Goal: Transaction & Acquisition: Book appointment/travel/reservation

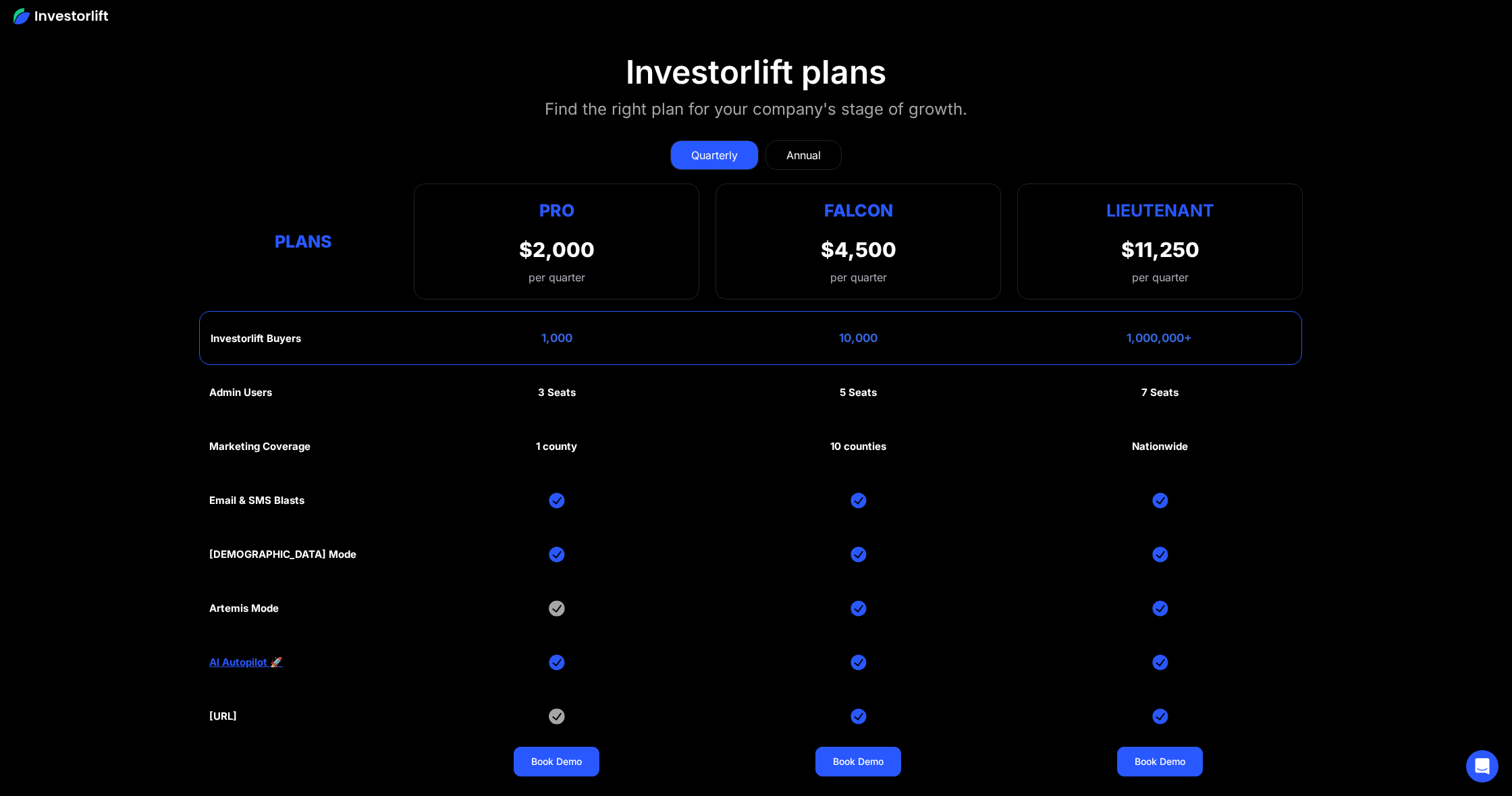
scroll to position [6945, 0]
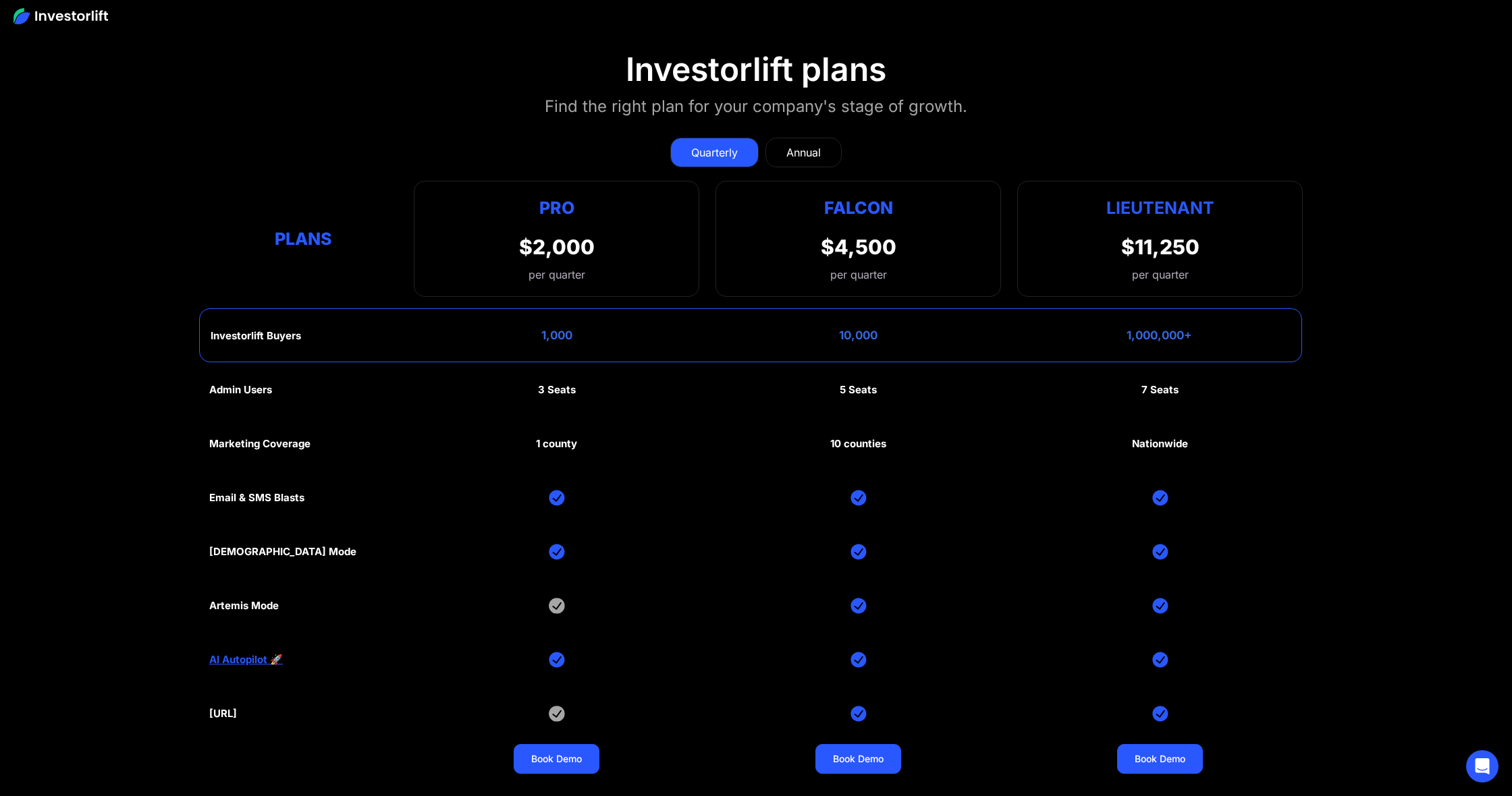
click at [389, 124] on div "Quarterly Annual Plans Pro $2,000 per quarter Pro Falcon Ltnt. Users 3 10 Unltd…" at bounding box center [756, 210] width 1094 height 173
click at [799, 147] on div "Annual" at bounding box center [804, 152] width 35 height 16
click at [705, 144] on div "Quarterly" at bounding box center [714, 152] width 47 height 16
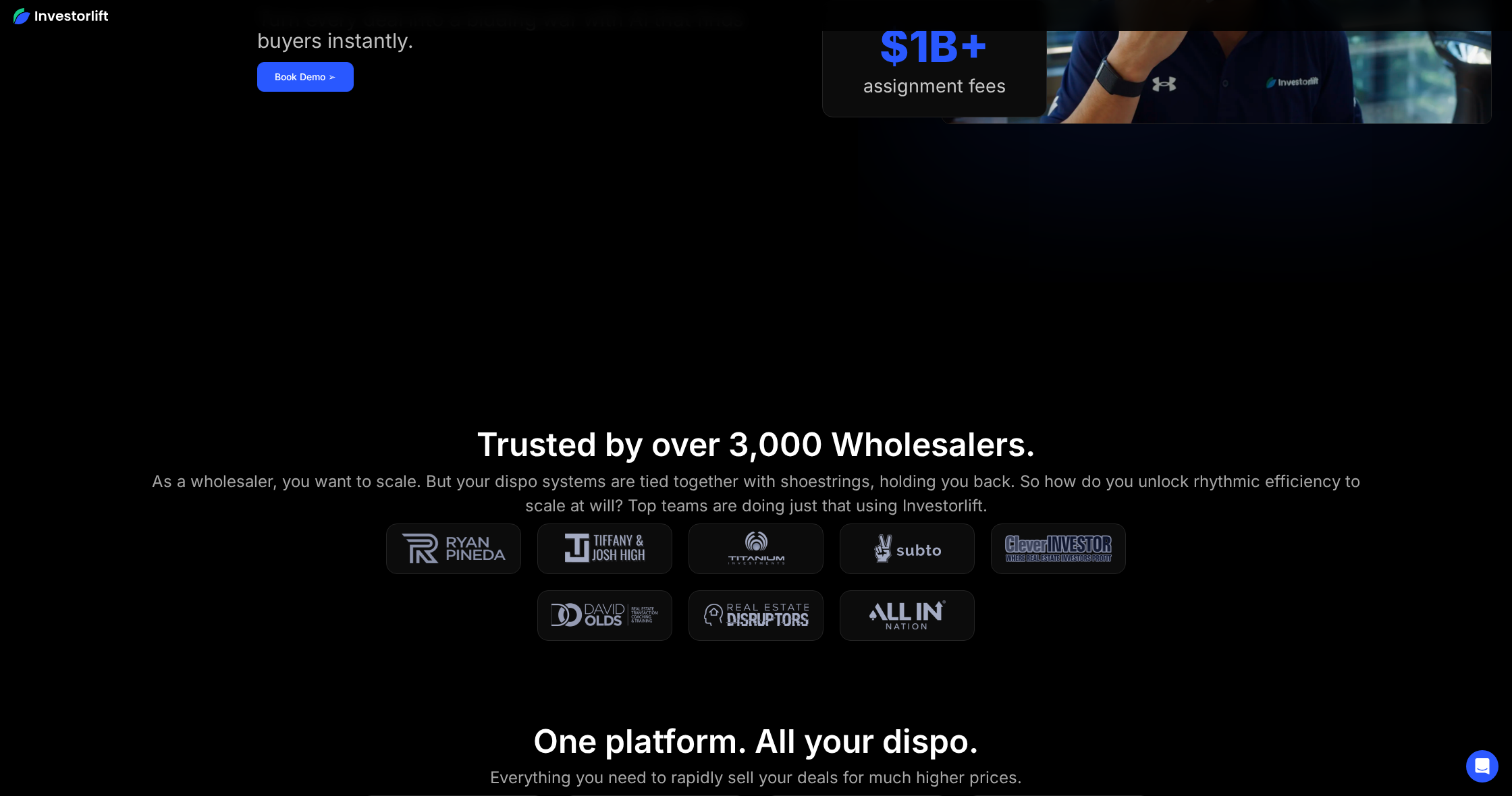
scroll to position [0, 0]
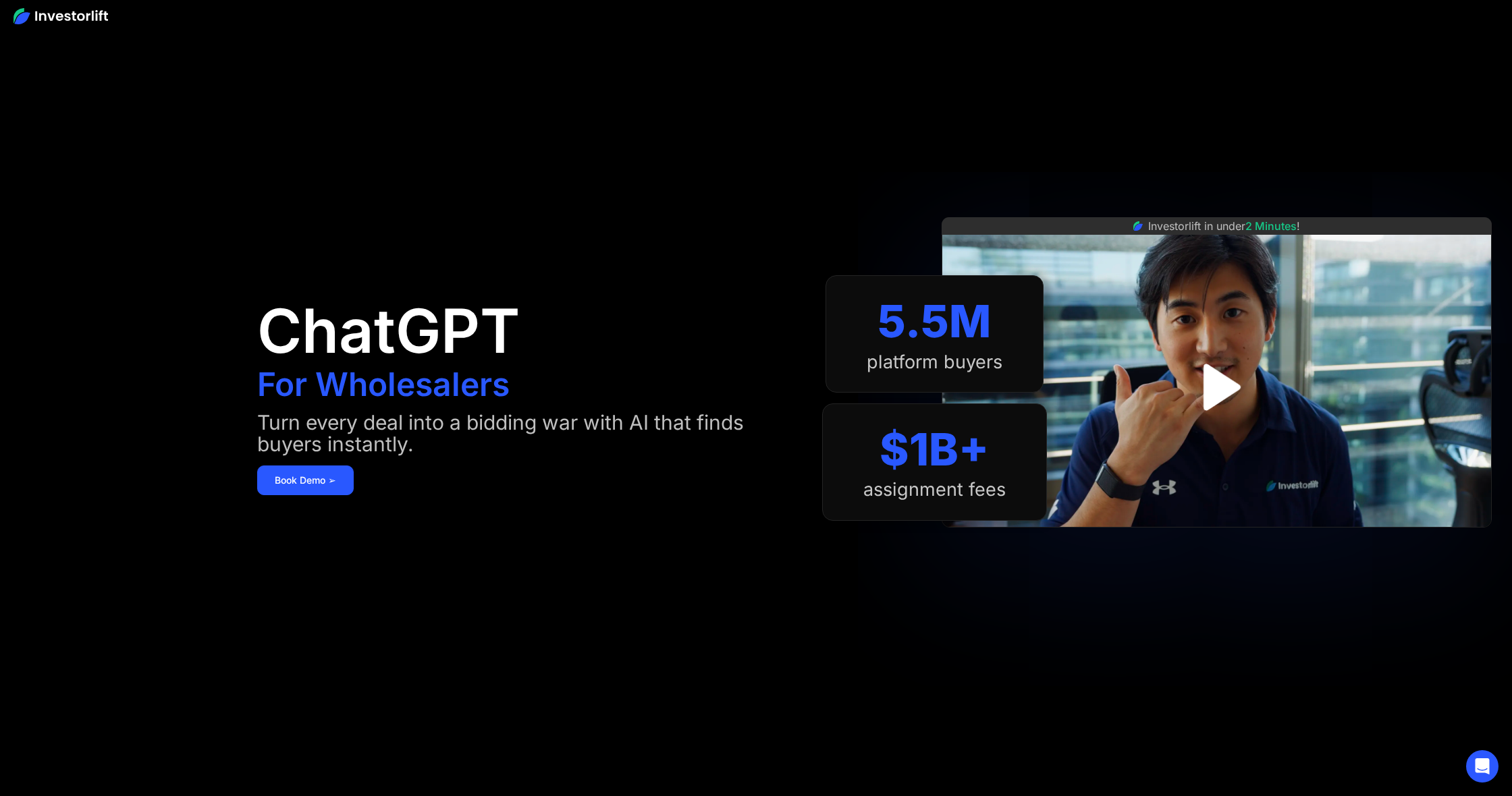
click at [1219, 404] on img "open lightbox" at bounding box center [1216, 387] width 84 height 84
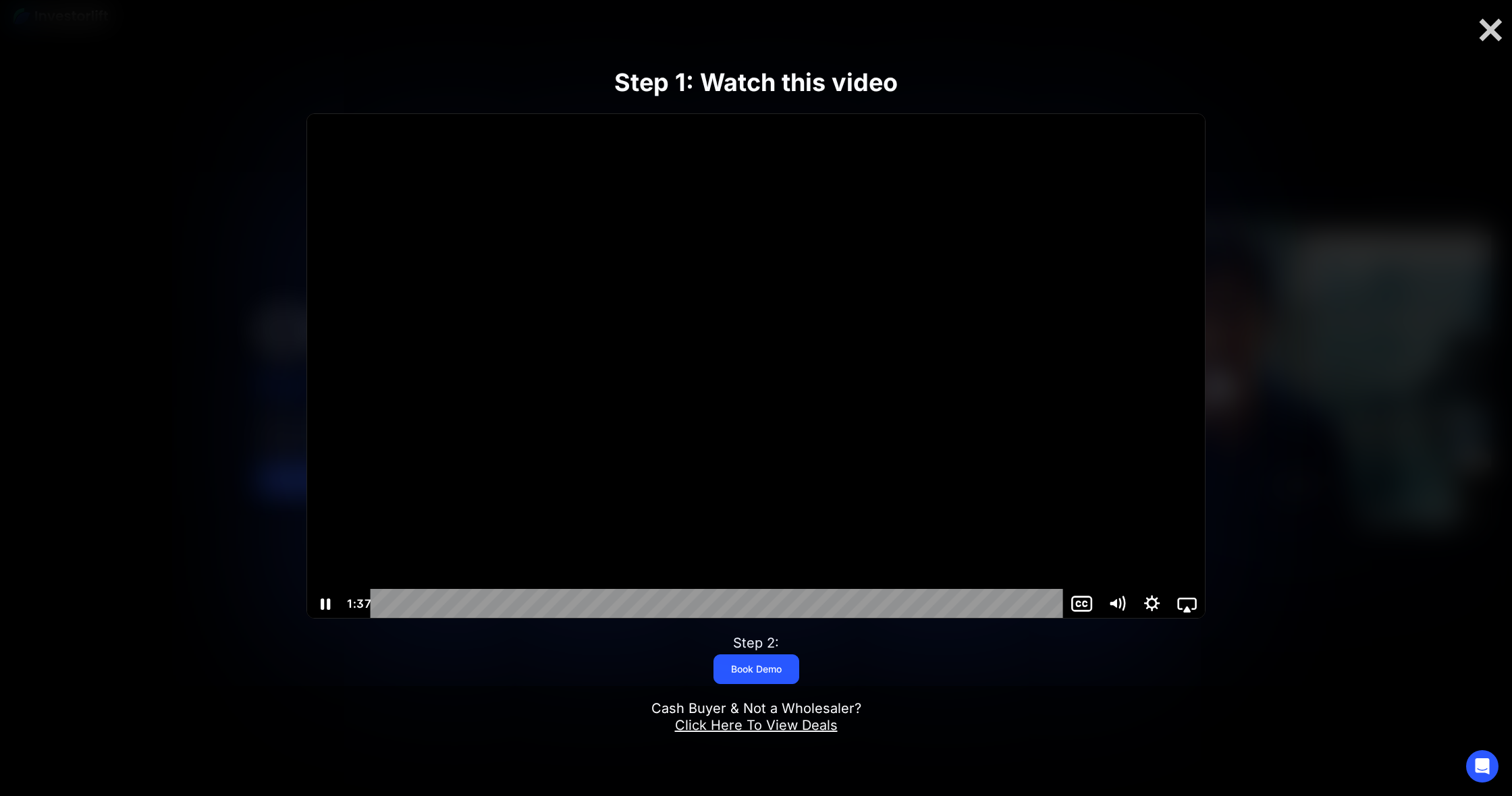
click at [323, 600] on icon "Pause" at bounding box center [325, 604] width 10 height 12
click at [779, 481] on div at bounding box center [755, 366] width 897 height 505
click at [324, 606] on icon "Pause" at bounding box center [324, 603] width 42 height 35
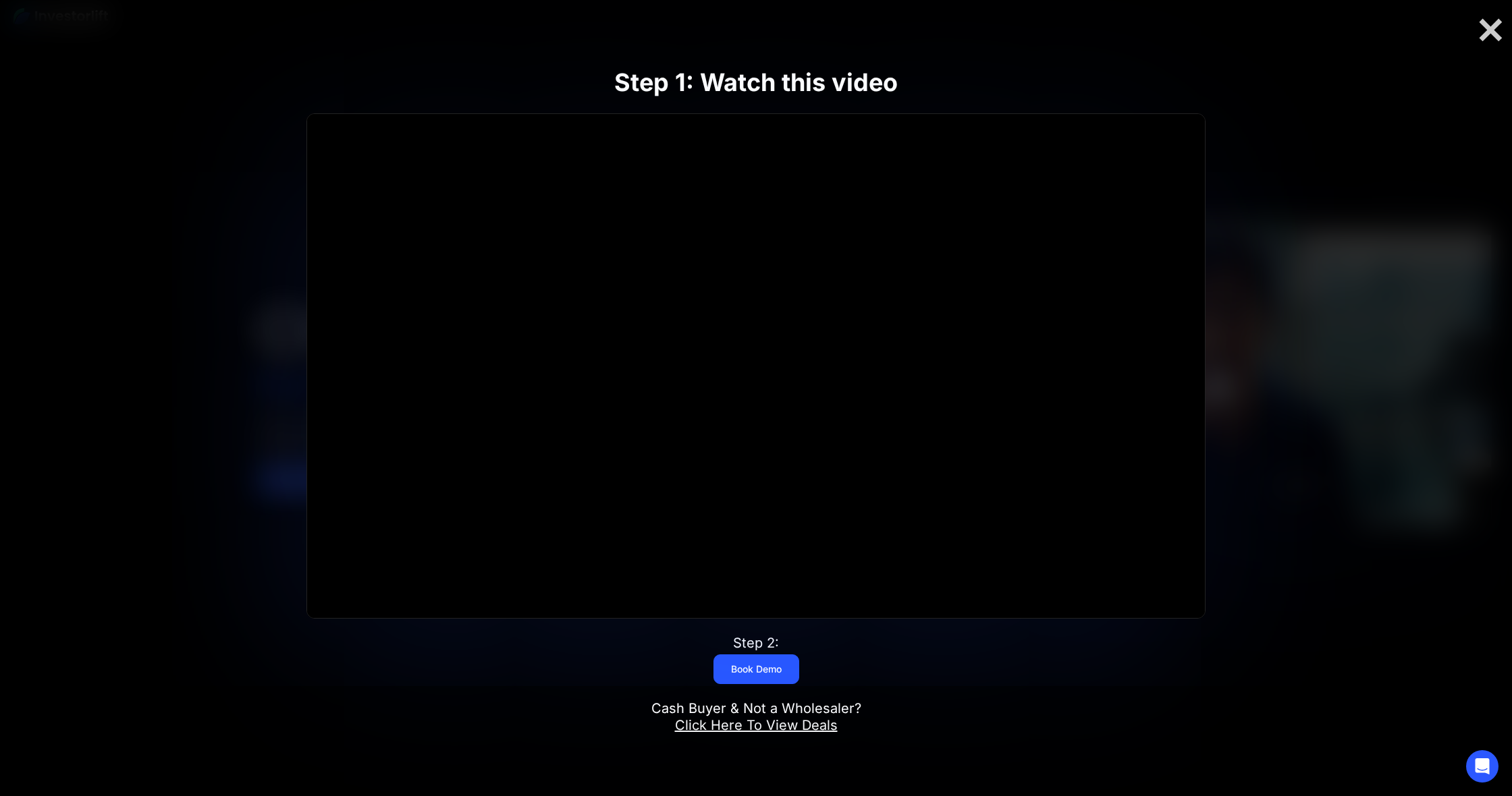
click at [324, 604] on button "Play Video" at bounding box center [324, 604] width 35 height 30
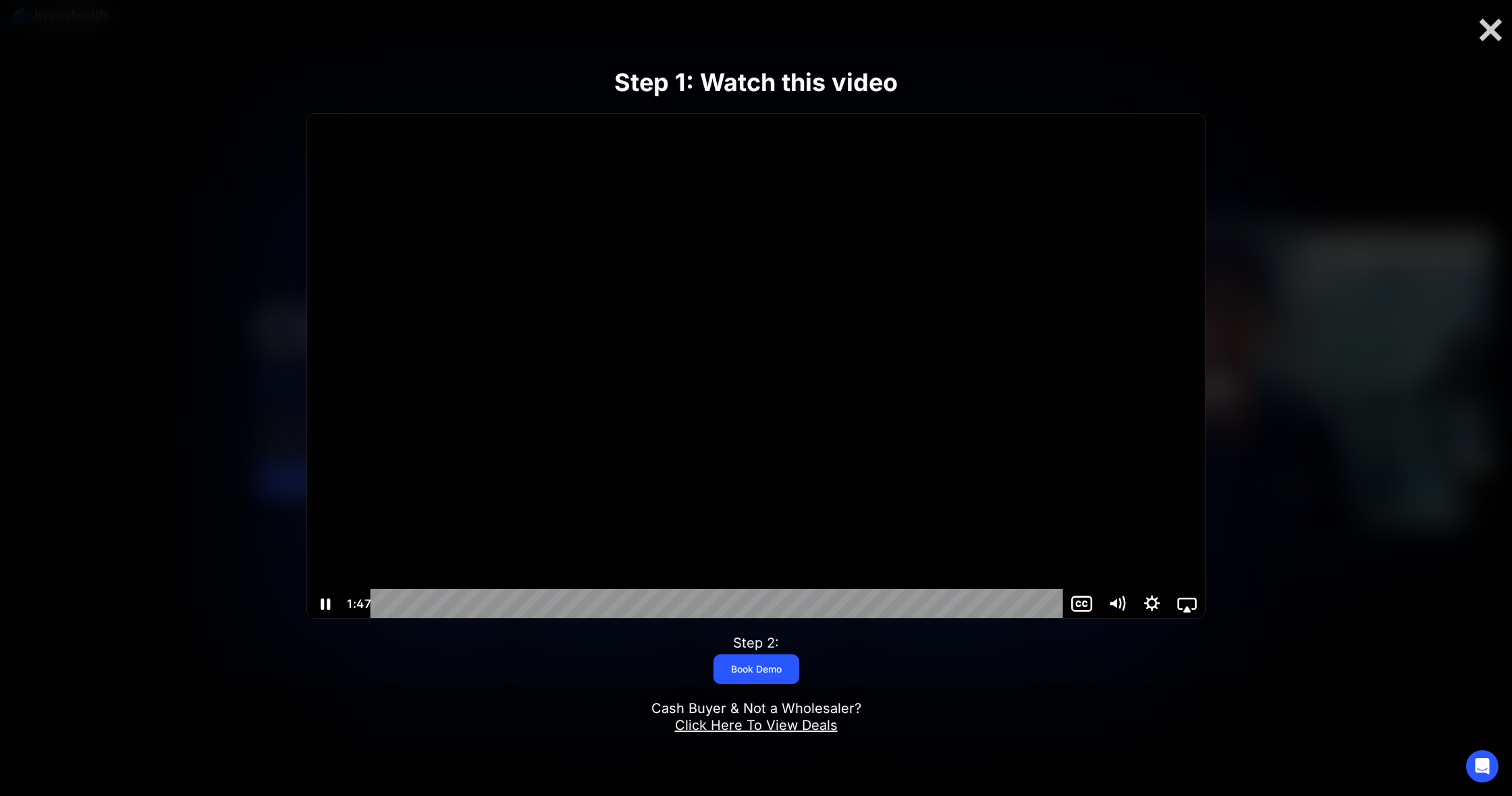
click at [792, 376] on div at bounding box center [755, 366] width 897 height 505
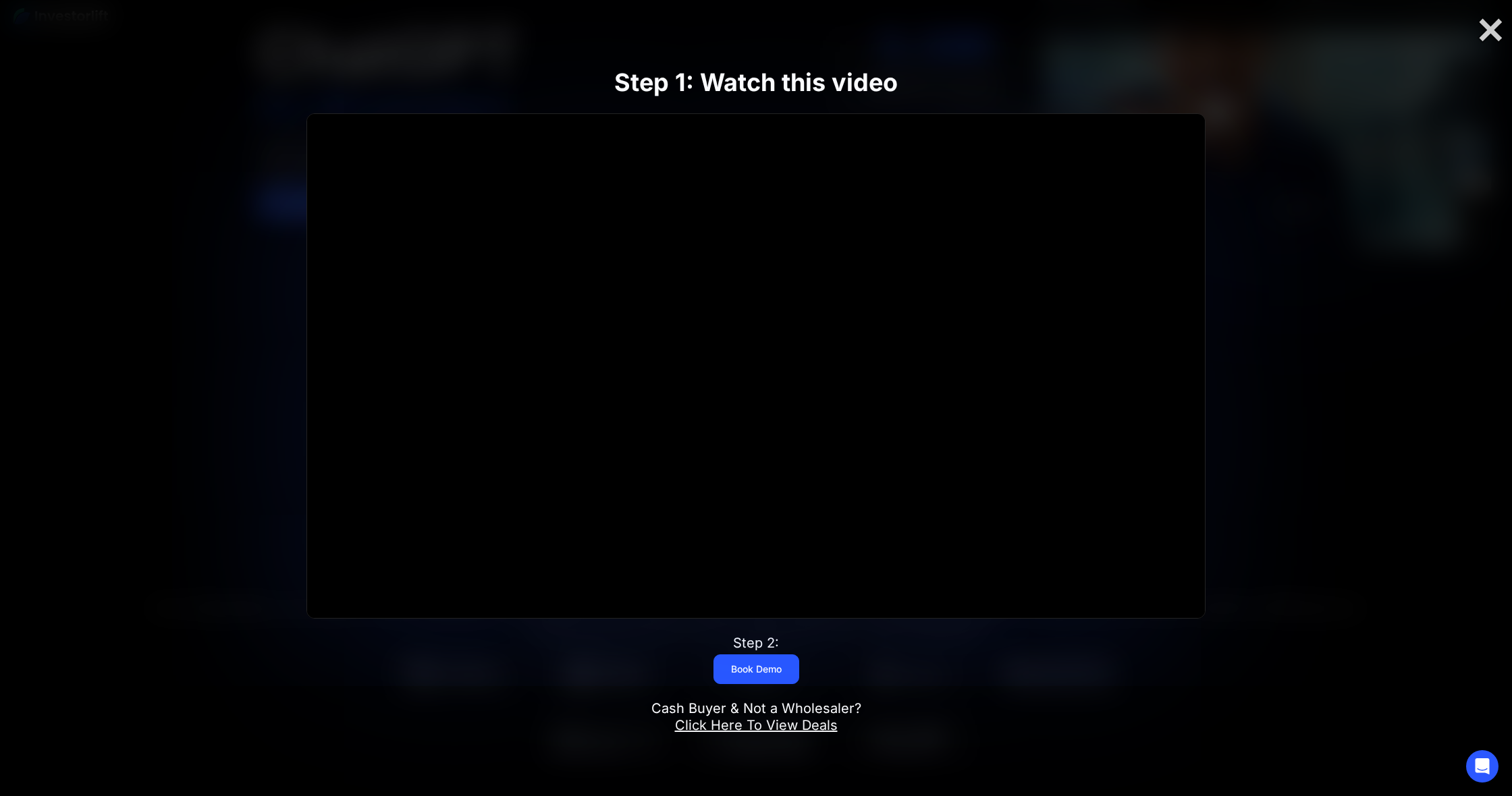
scroll to position [438, 0]
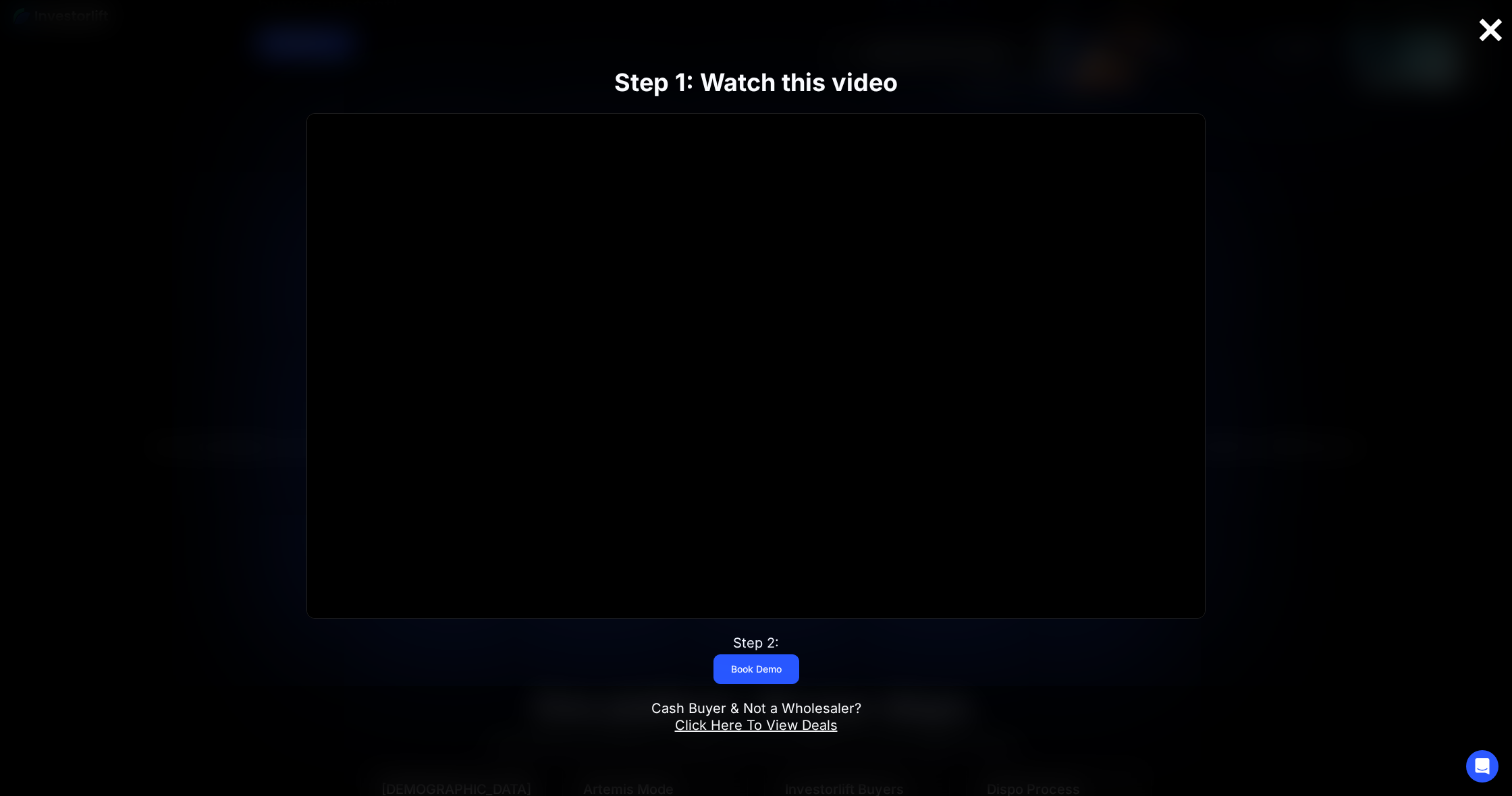
click at [1487, 32] on div at bounding box center [1490, 30] width 43 height 28
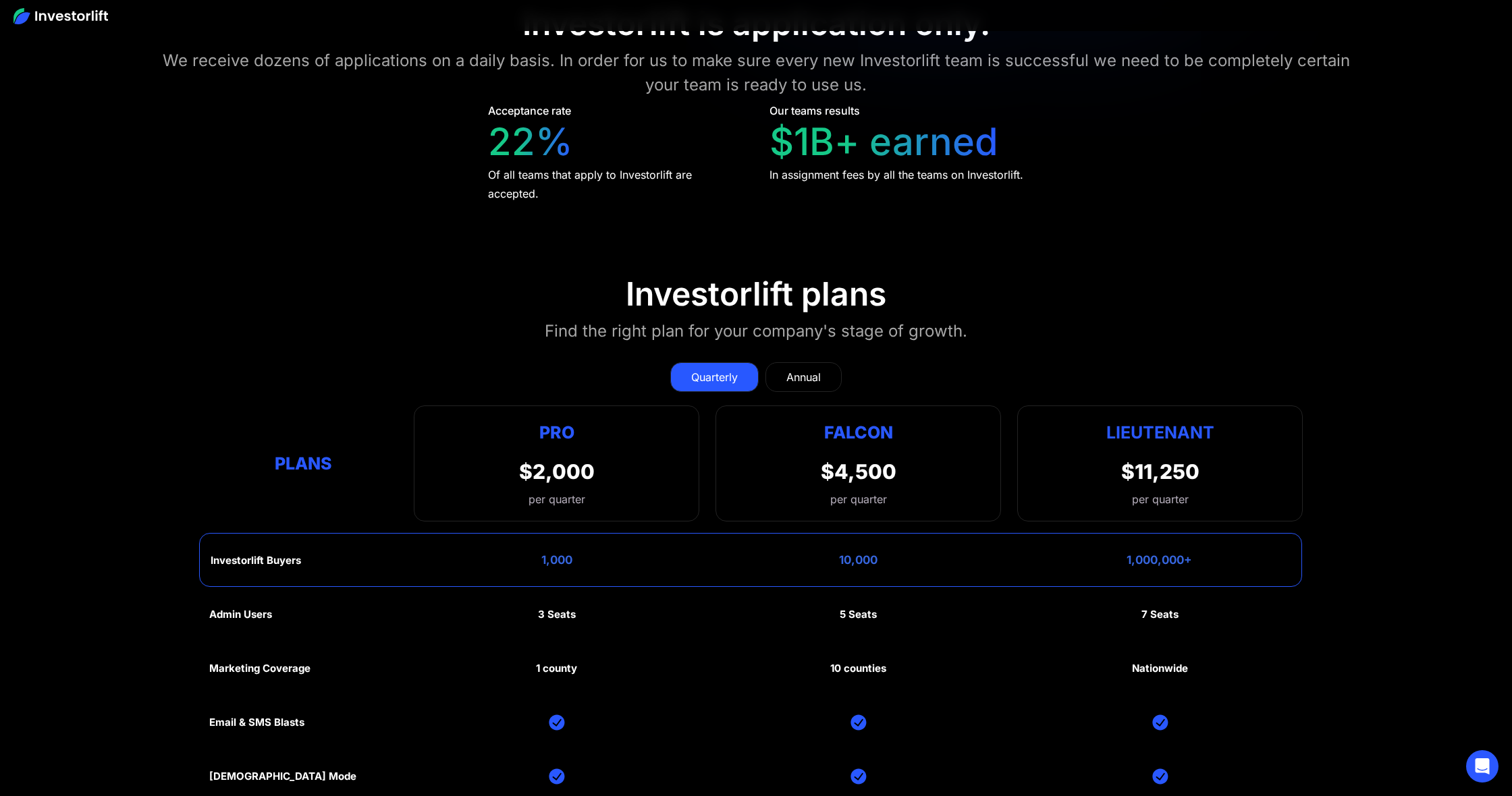
scroll to position [6723, 0]
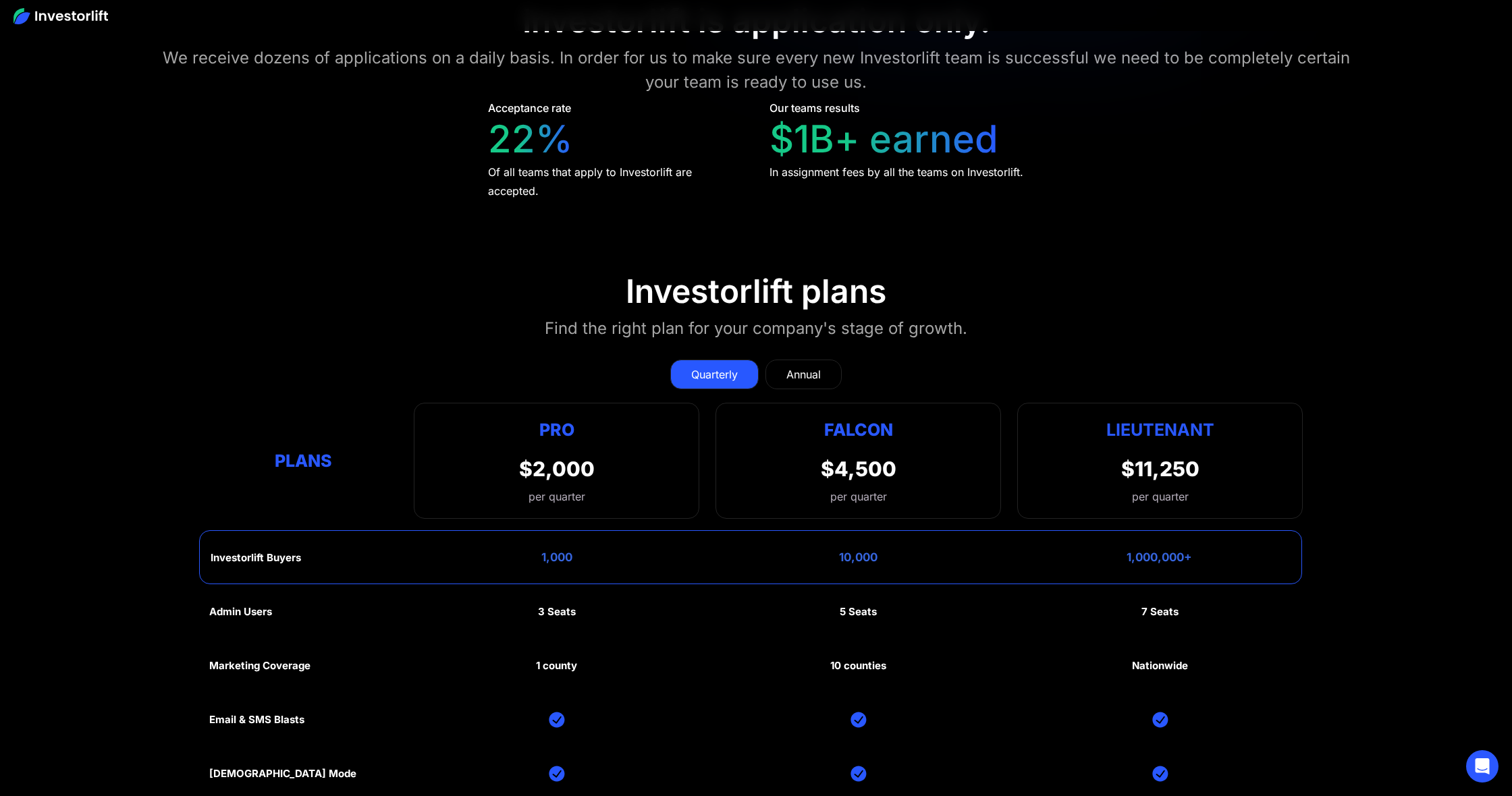
click at [818, 370] on div "Annual" at bounding box center [804, 374] width 35 height 16
click at [693, 367] on div "Quarterly" at bounding box center [714, 374] width 47 height 16
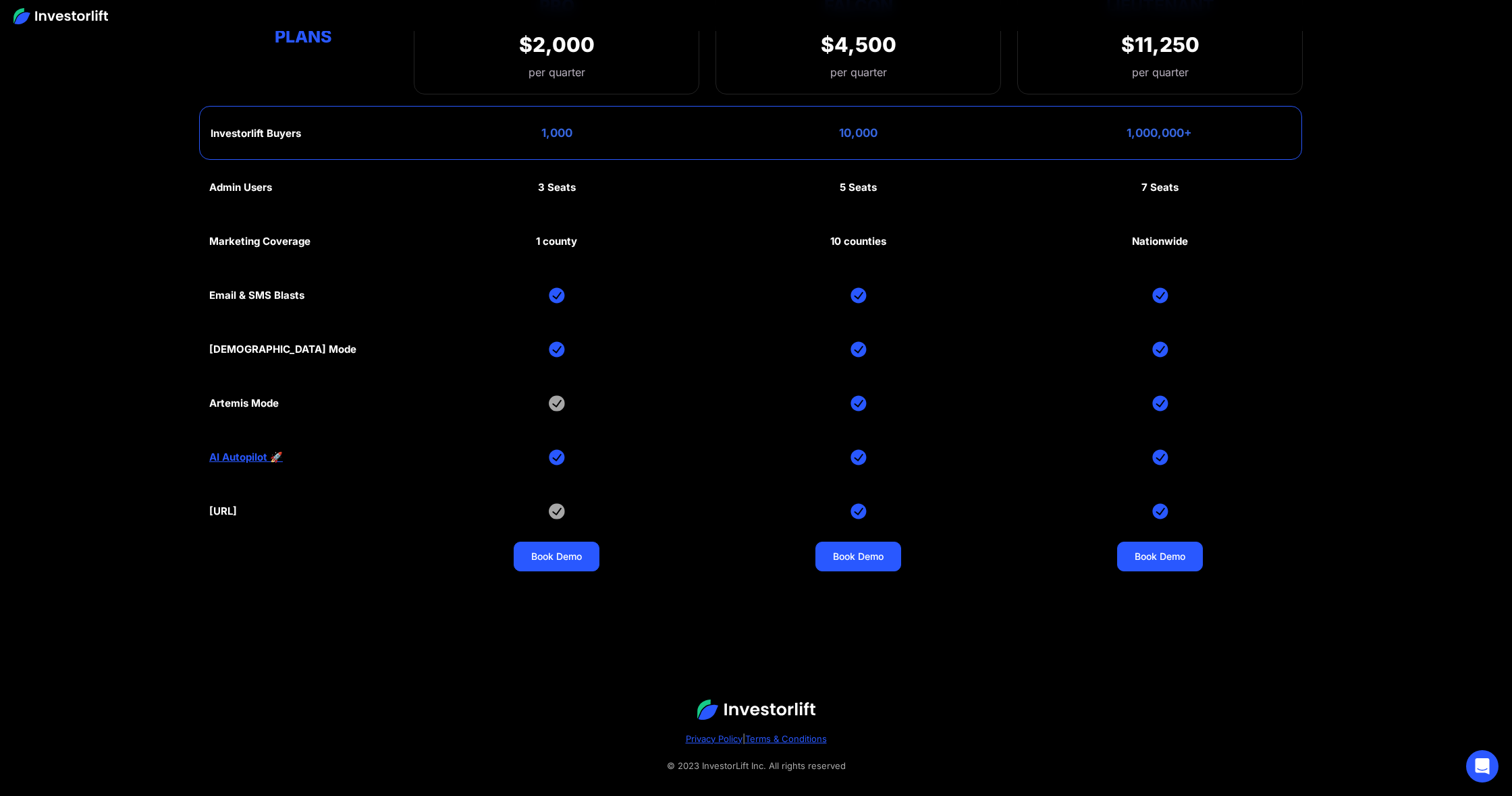
scroll to position [7160, 0]
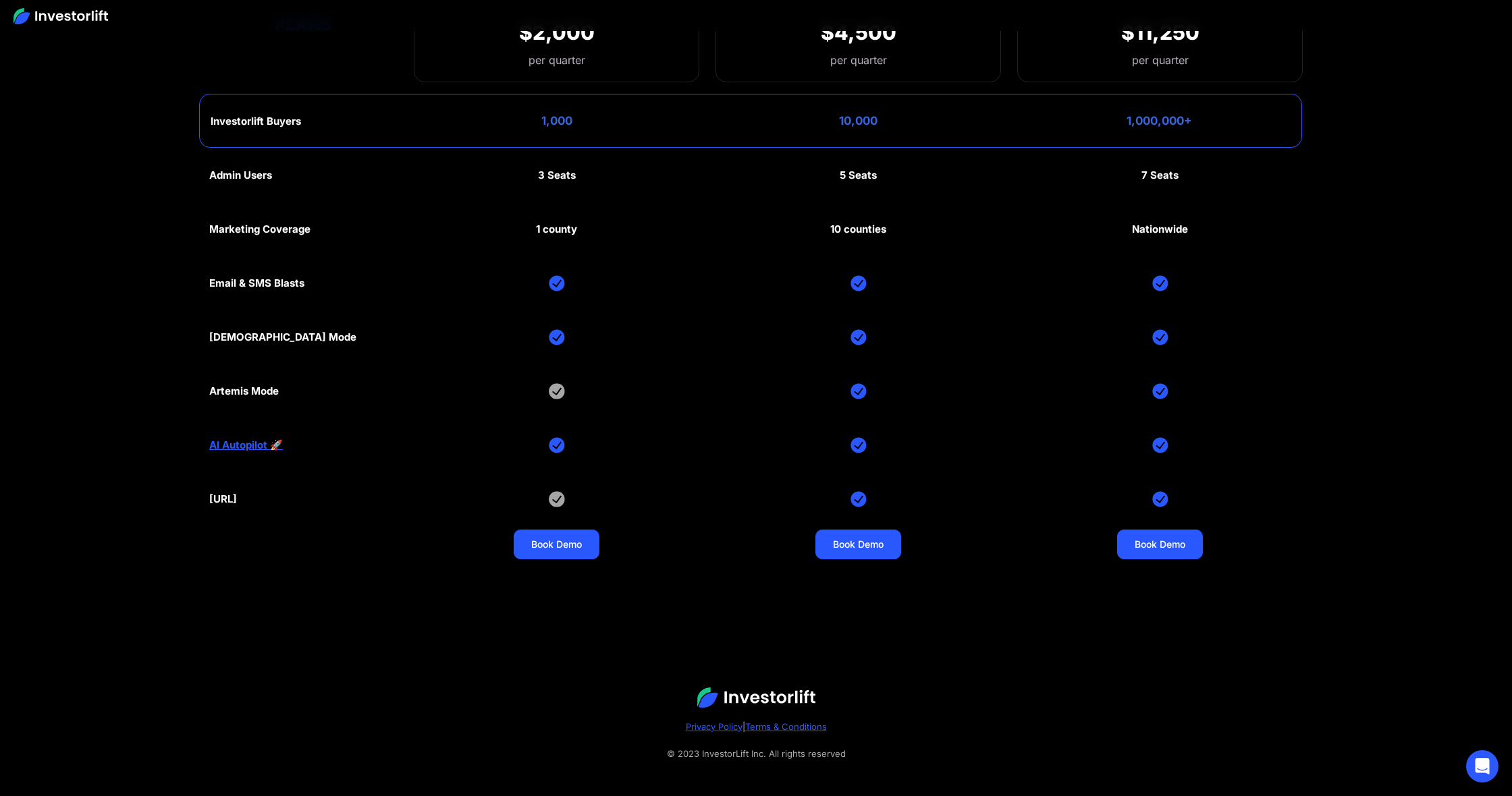
click at [229, 439] on link "AI Autopilot 🚀" at bounding box center [246, 445] width 74 height 12
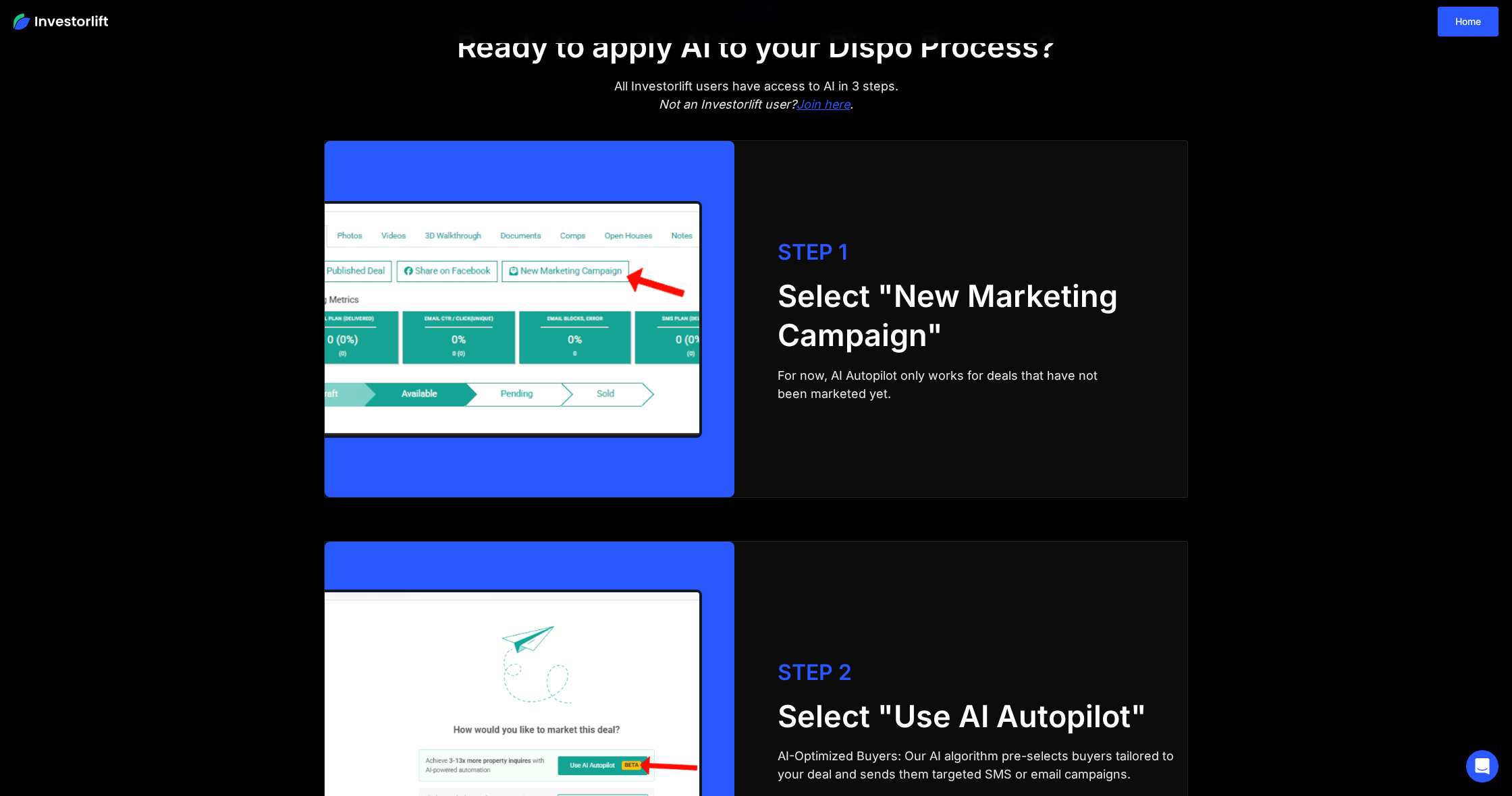
scroll to position [1421, 0]
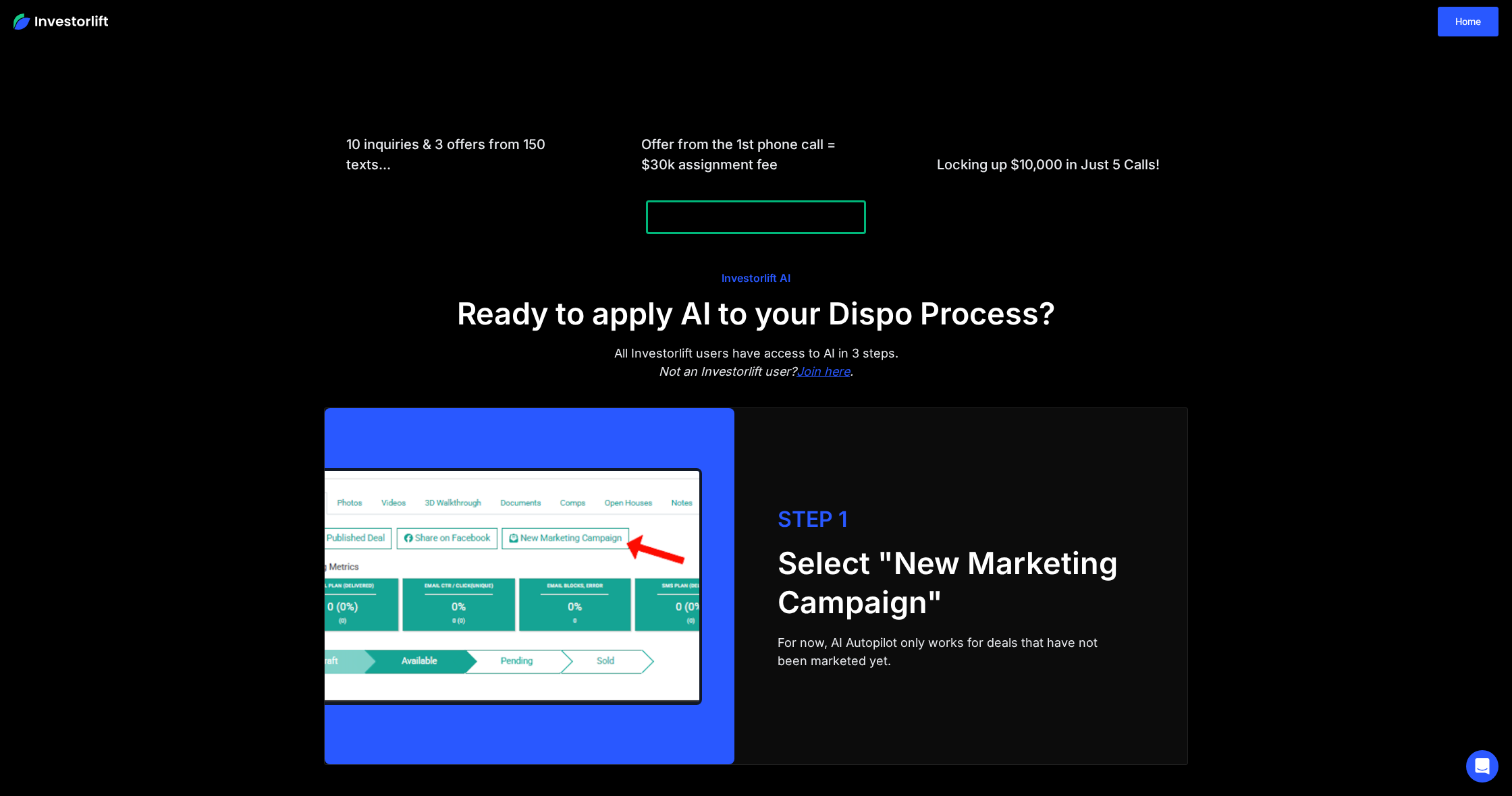
click at [817, 374] on em "Join here" at bounding box center [823, 372] width 54 height 14
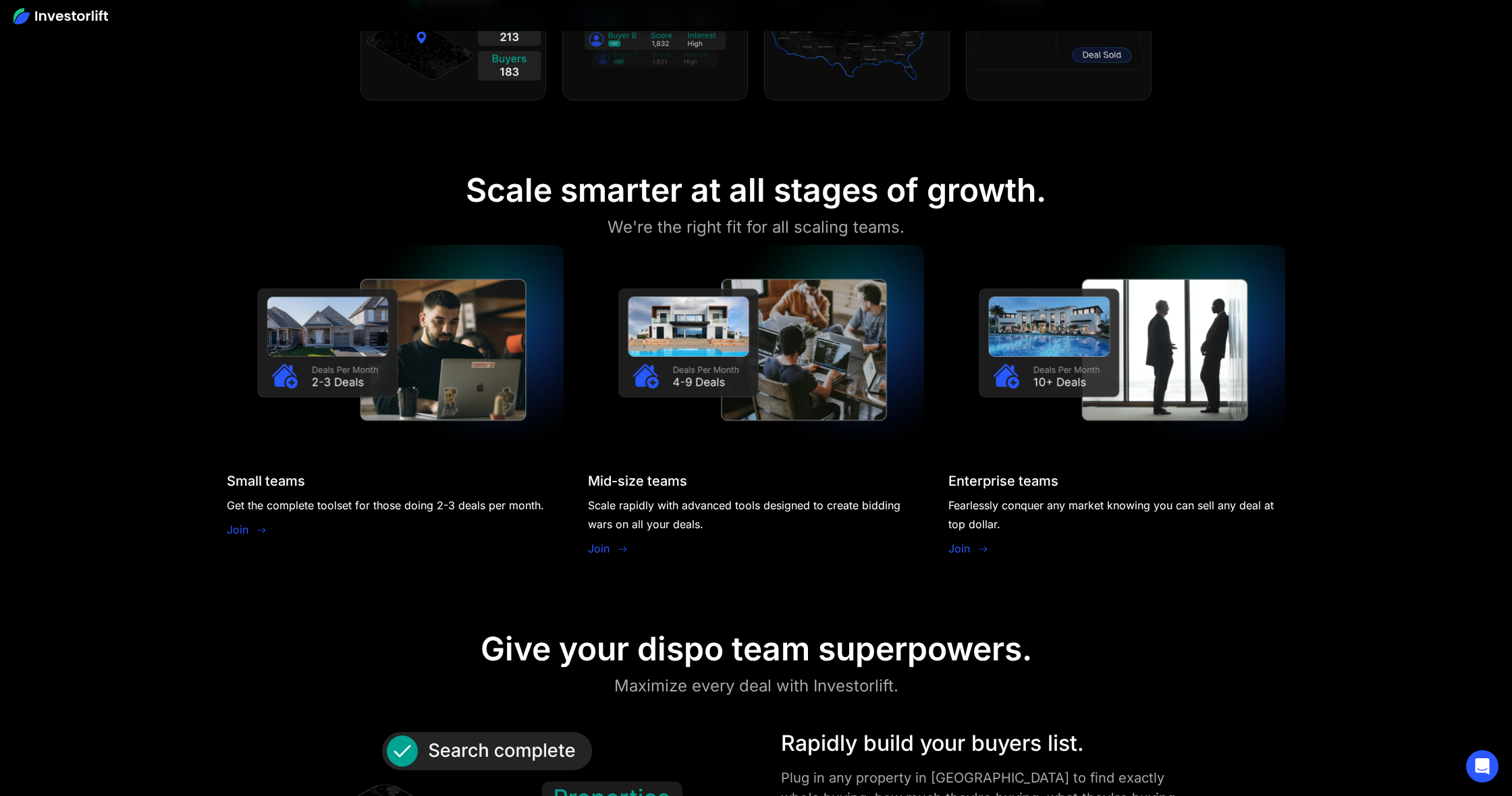
scroll to position [1314, 0]
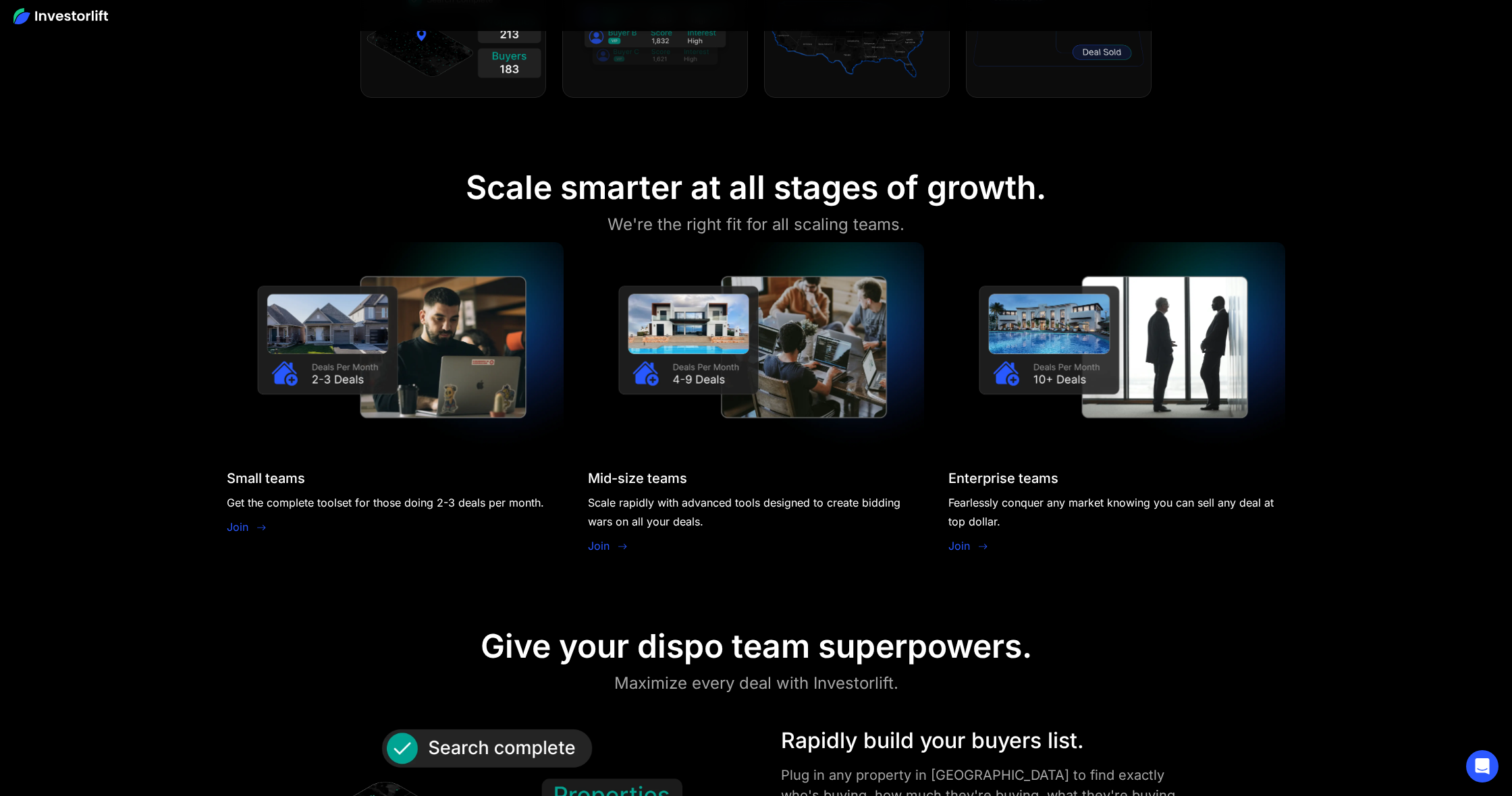
click at [237, 524] on link "Join" at bounding box center [237, 526] width 22 height 16
